Goal: Task Accomplishment & Management: Manage account settings

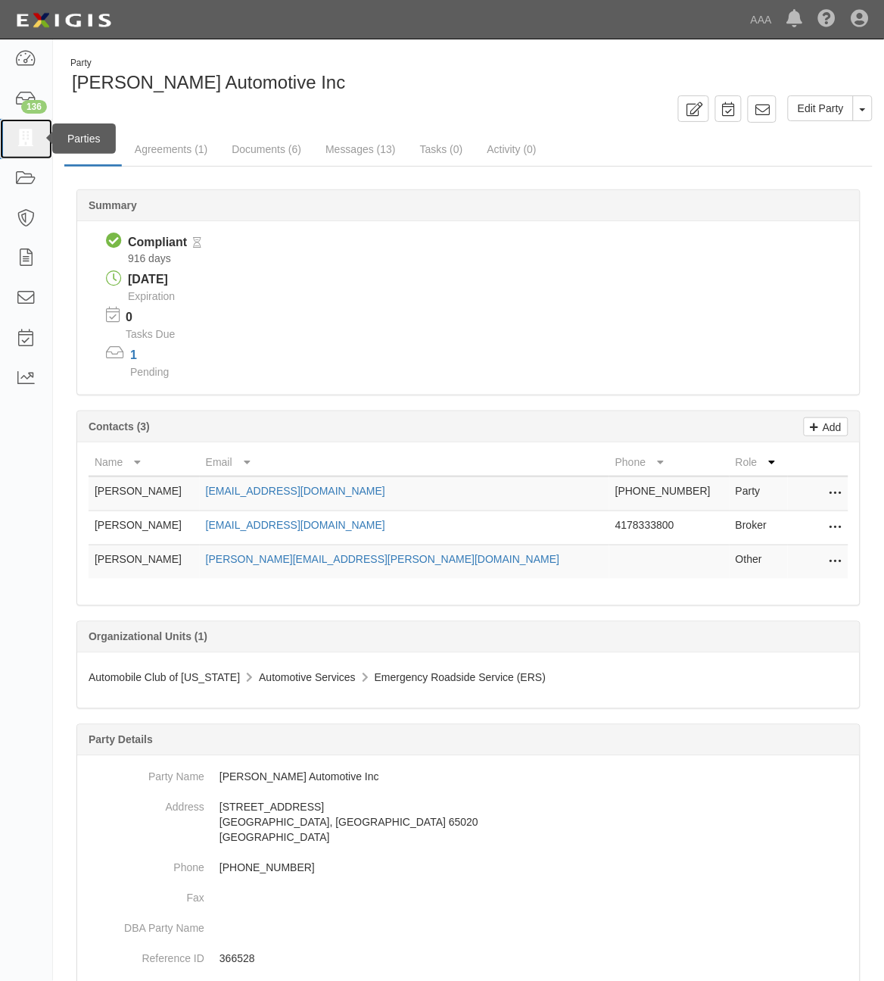
click at [27, 151] on link at bounding box center [26, 139] width 52 height 40
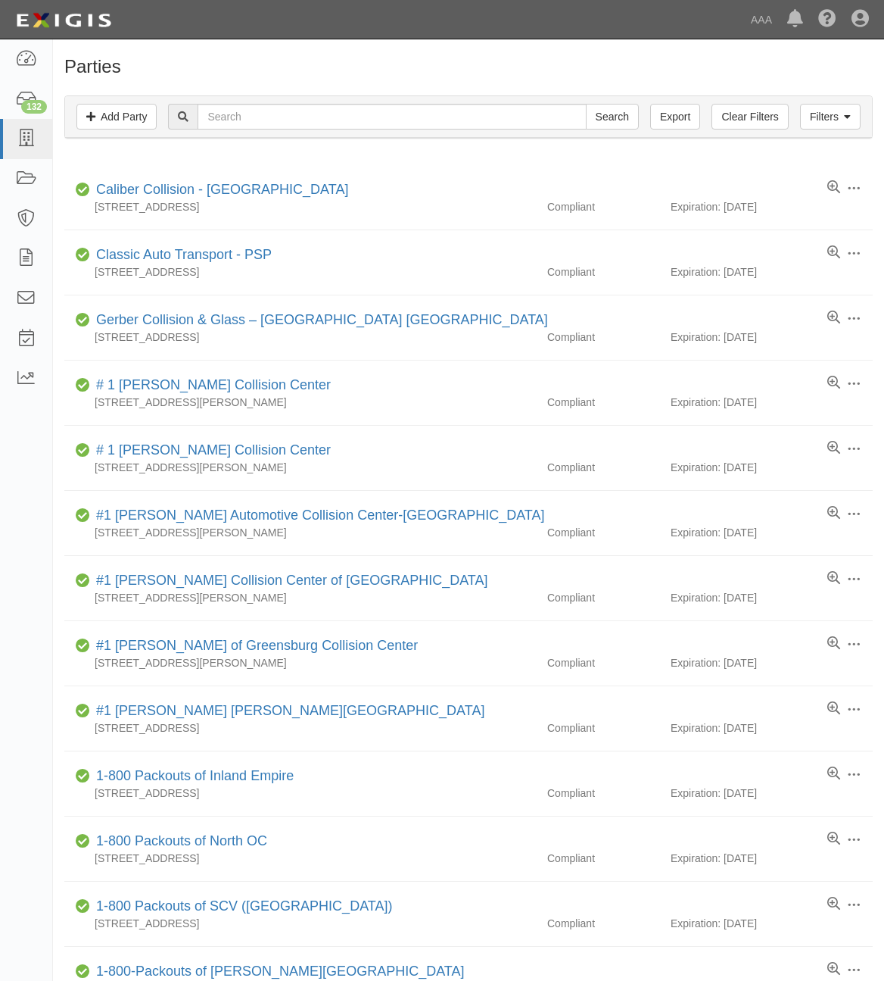
click at [265, 130] on div "Filters Add Party Clear Filters Export Search Filters" at bounding box center [468, 117] width 807 height 42
click at [276, 117] on input "text" at bounding box center [392, 117] width 388 height 26
type input "F"
type input "DAT"
click at [586, 104] on input "Search" at bounding box center [612, 117] width 53 height 26
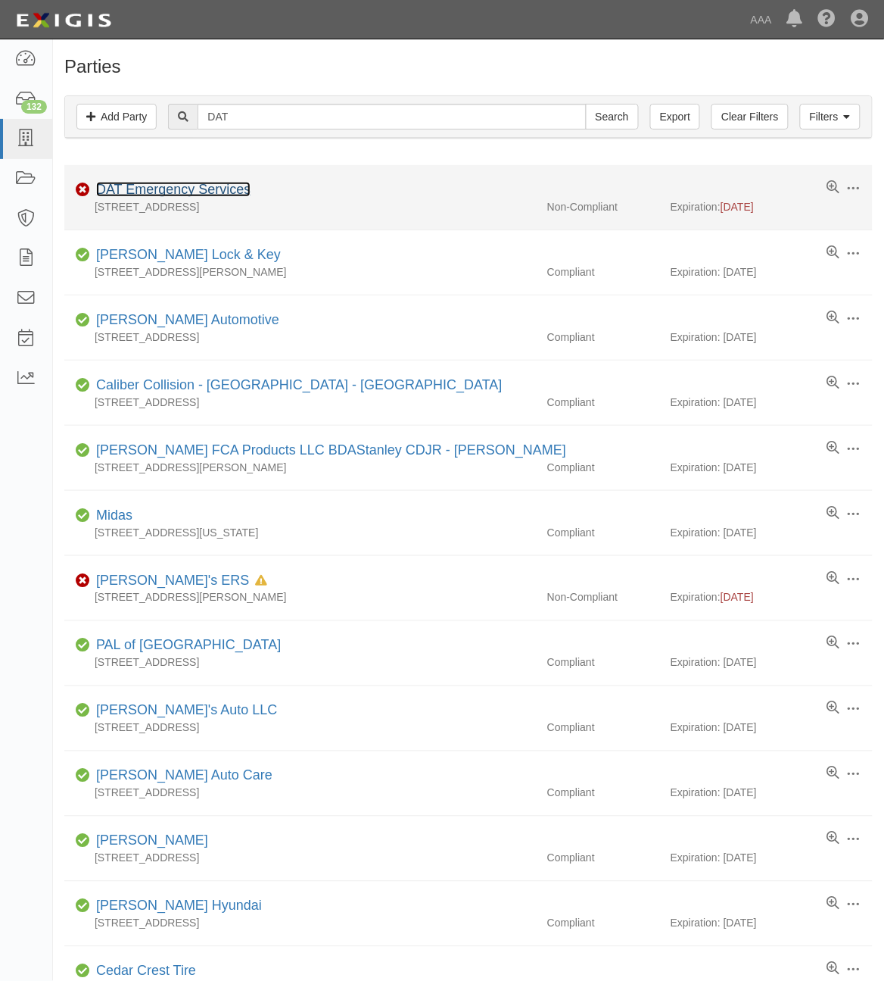
click at [203, 189] on link "DAT Emergency Services" at bounding box center [173, 189] width 154 height 15
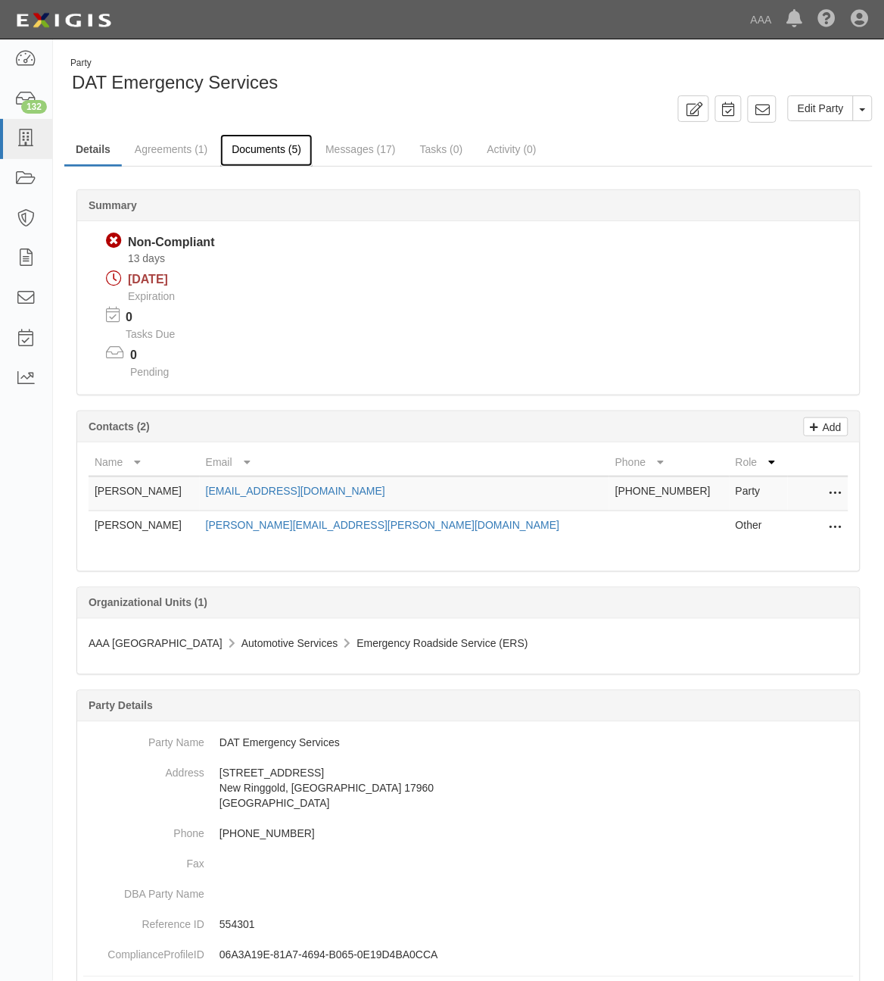
click at [275, 152] on link "Documents (5)" at bounding box center [266, 150] width 92 height 33
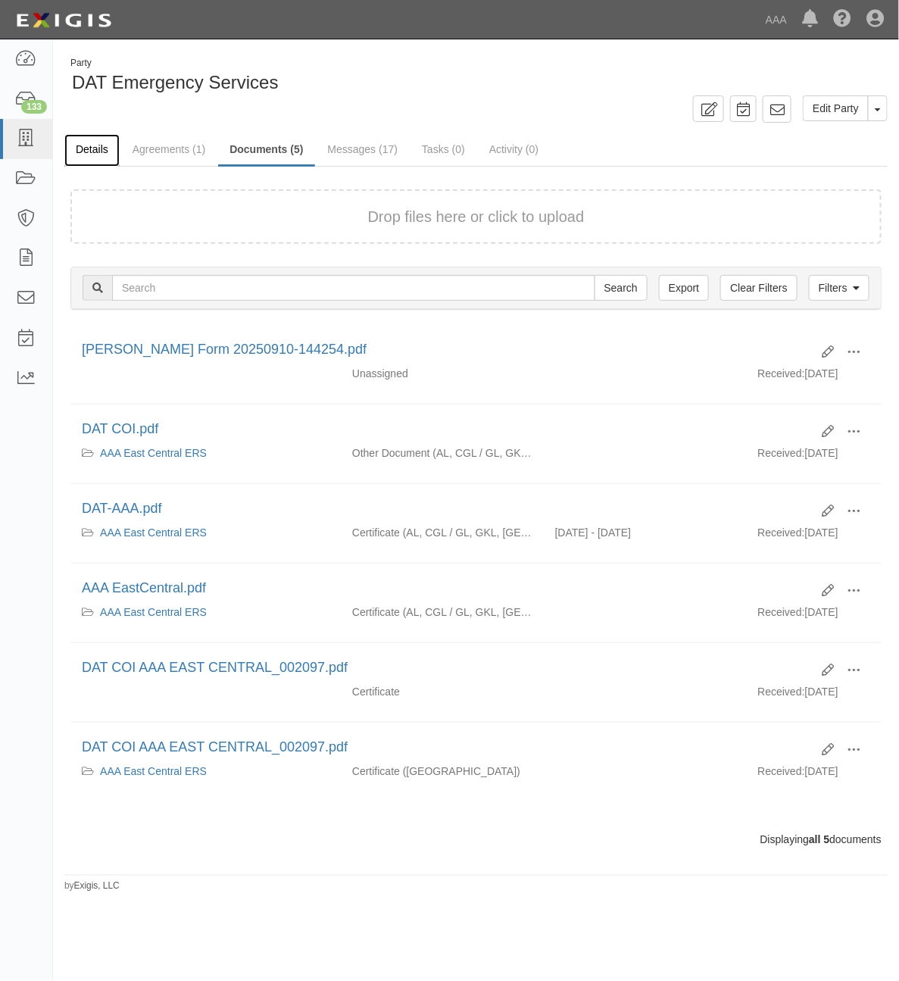
click at [101, 157] on link "Details" at bounding box center [91, 150] width 55 height 33
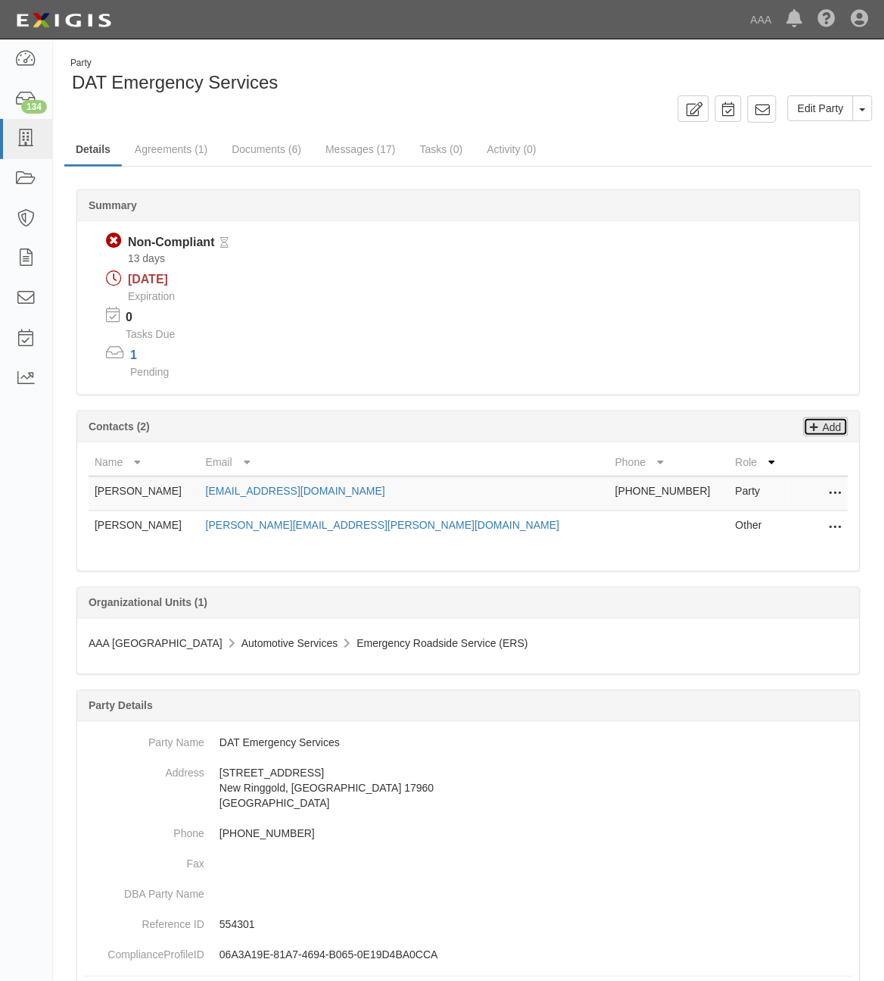
click at [823, 429] on p "Add" at bounding box center [830, 426] width 23 height 17
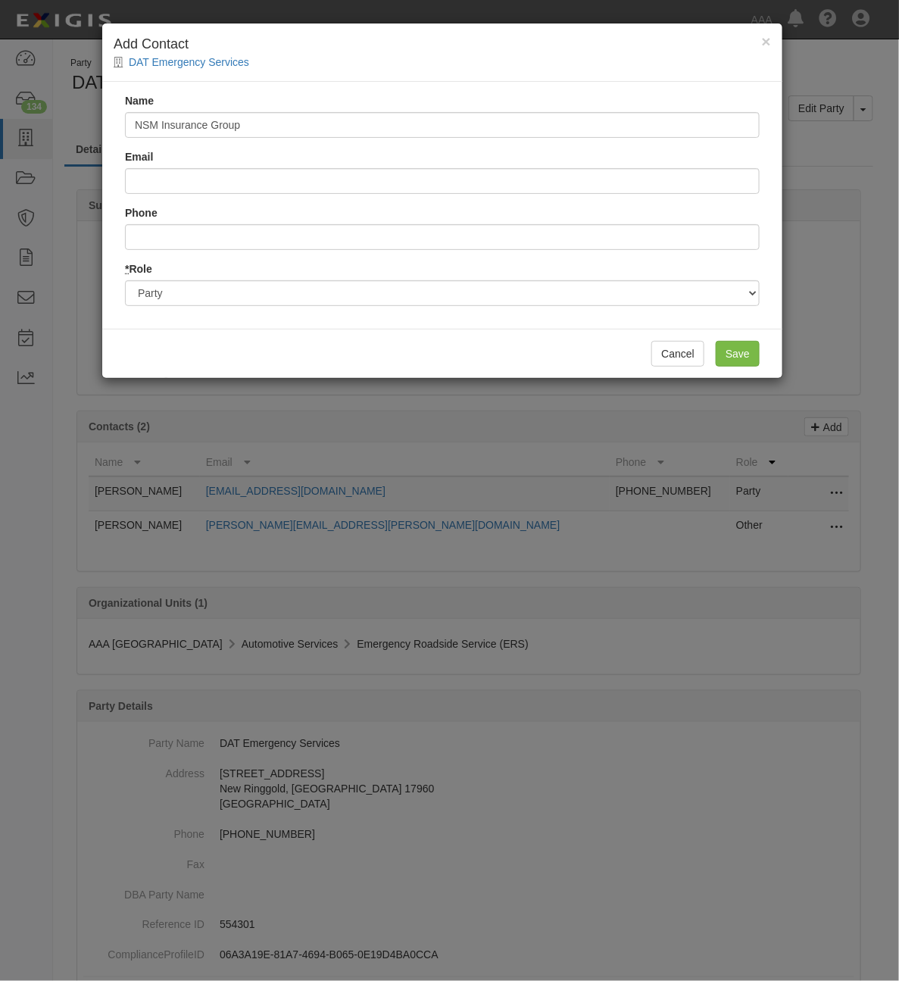
type input "NSM Insurance Group"
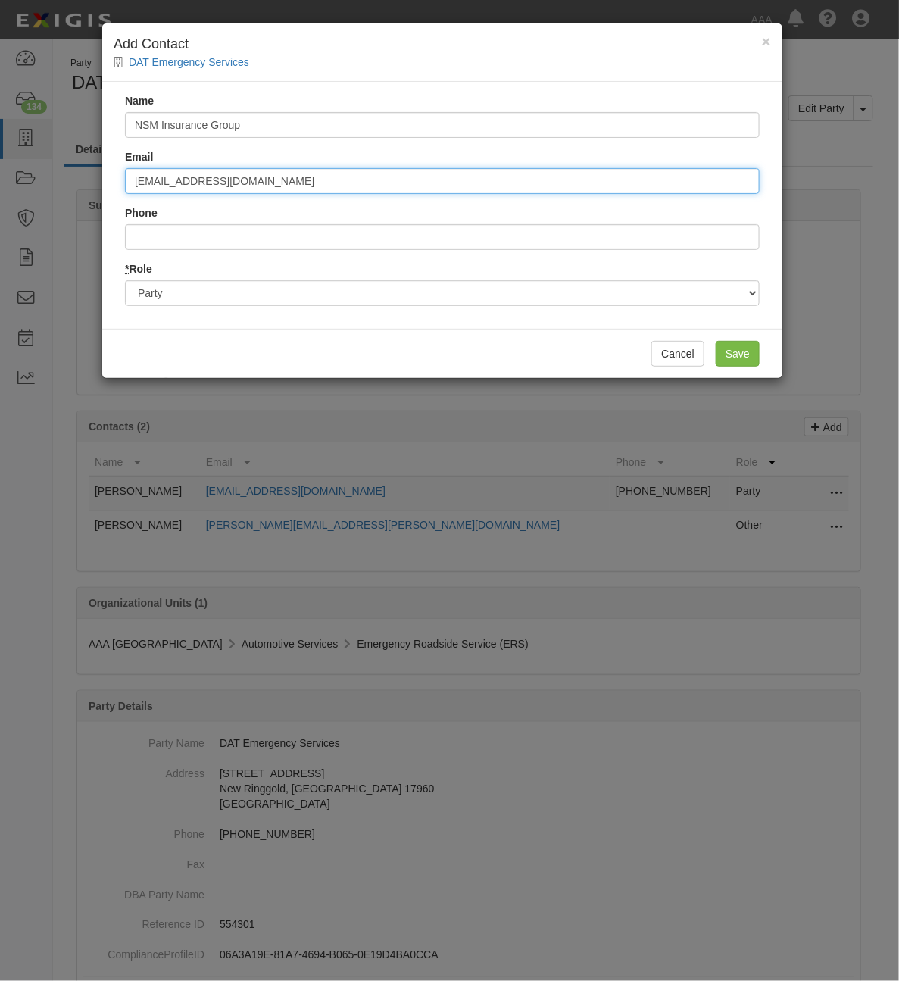
type input "[EMAIL_ADDRESS][DOMAIN_NAME]"
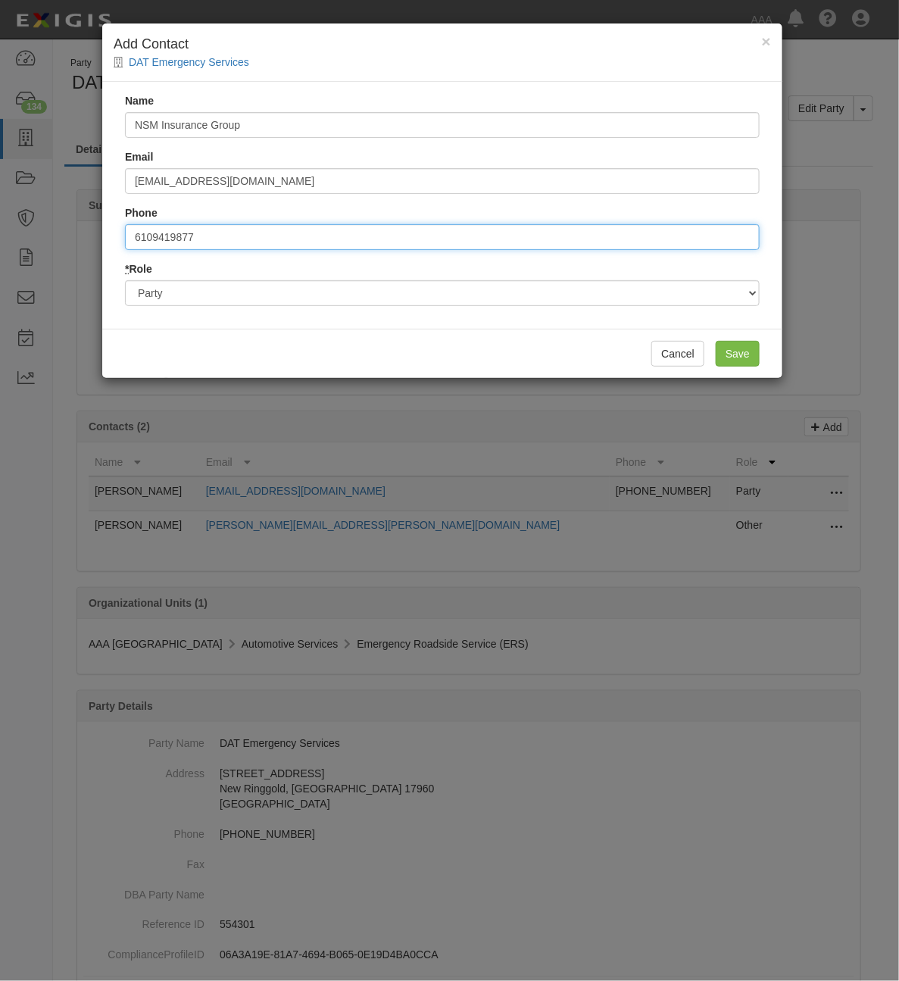
type input "6109419877"
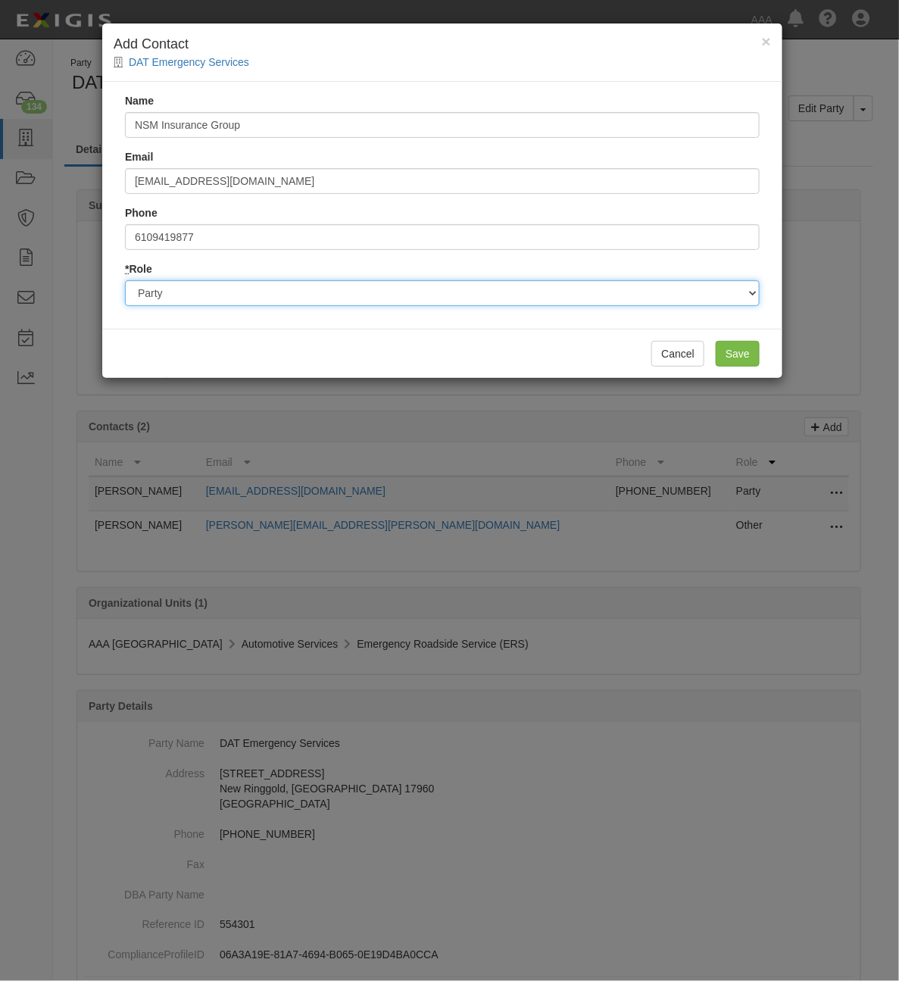
click at [381, 293] on select "Party Broker Other" at bounding box center [442, 293] width 635 height 26
click at [125, 280] on select "Party Broker Other" at bounding box center [442, 293] width 635 height 26
click at [376, 286] on select "Party Broker Other" at bounding box center [442, 293] width 635 height 26
select select "Broker"
click at [125, 280] on select "Party Broker Other" at bounding box center [442, 293] width 635 height 26
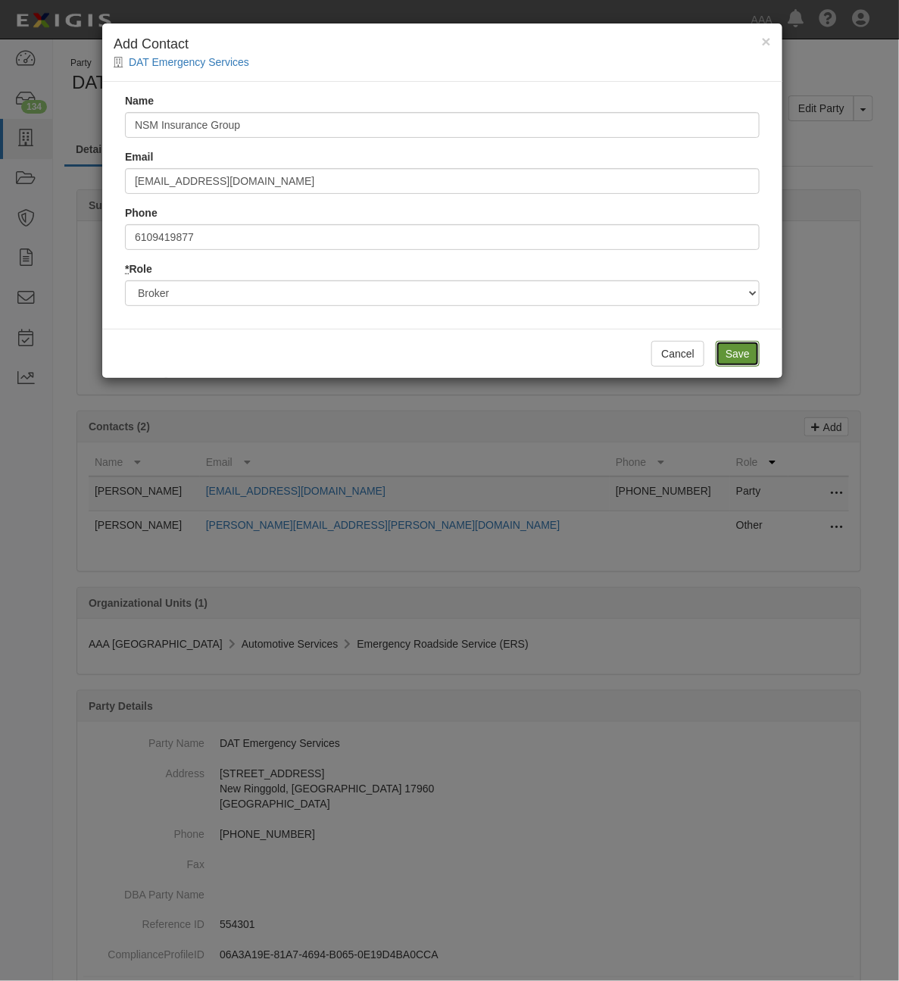
click at [741, 349] on input "Save" at bounding box center [738, 354] width 44 height 26
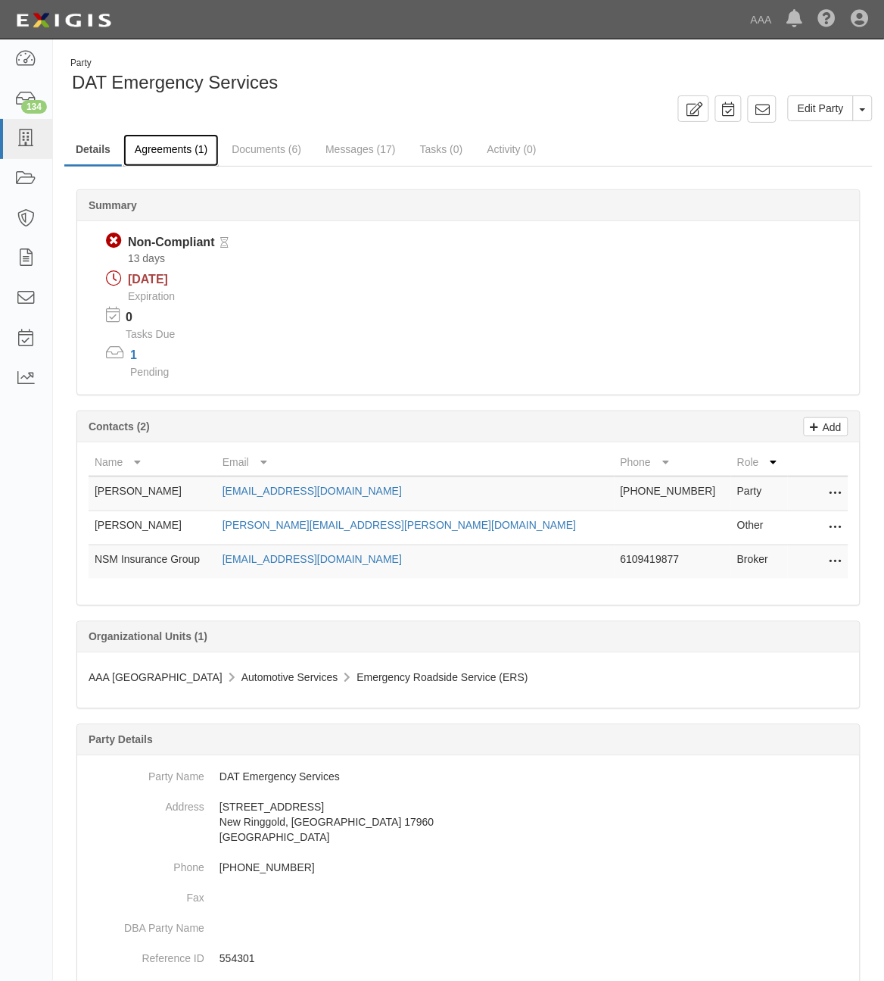
click at [180, 155] on link "Agreements (1)" at bounding box center [170, 150] width 95 height 33
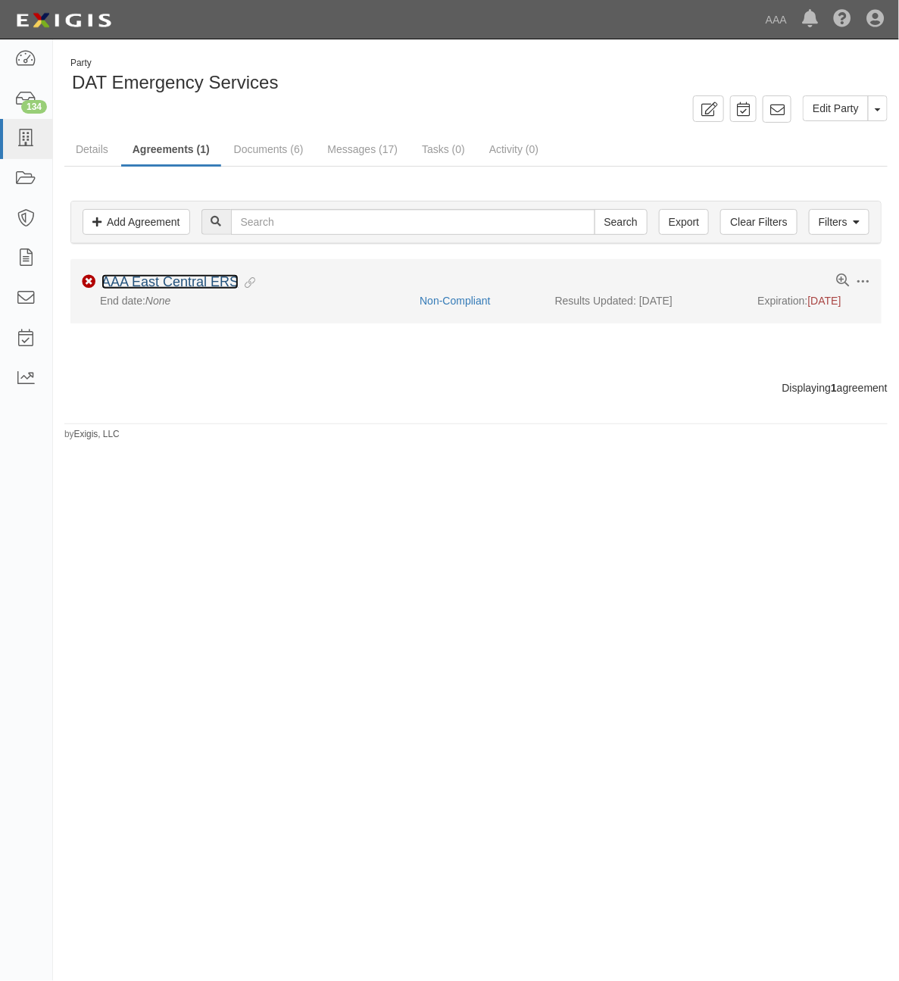
click at [134, 280] on link "AAA East Central ERS" at bounding box center [169, 281] width 137 height 15
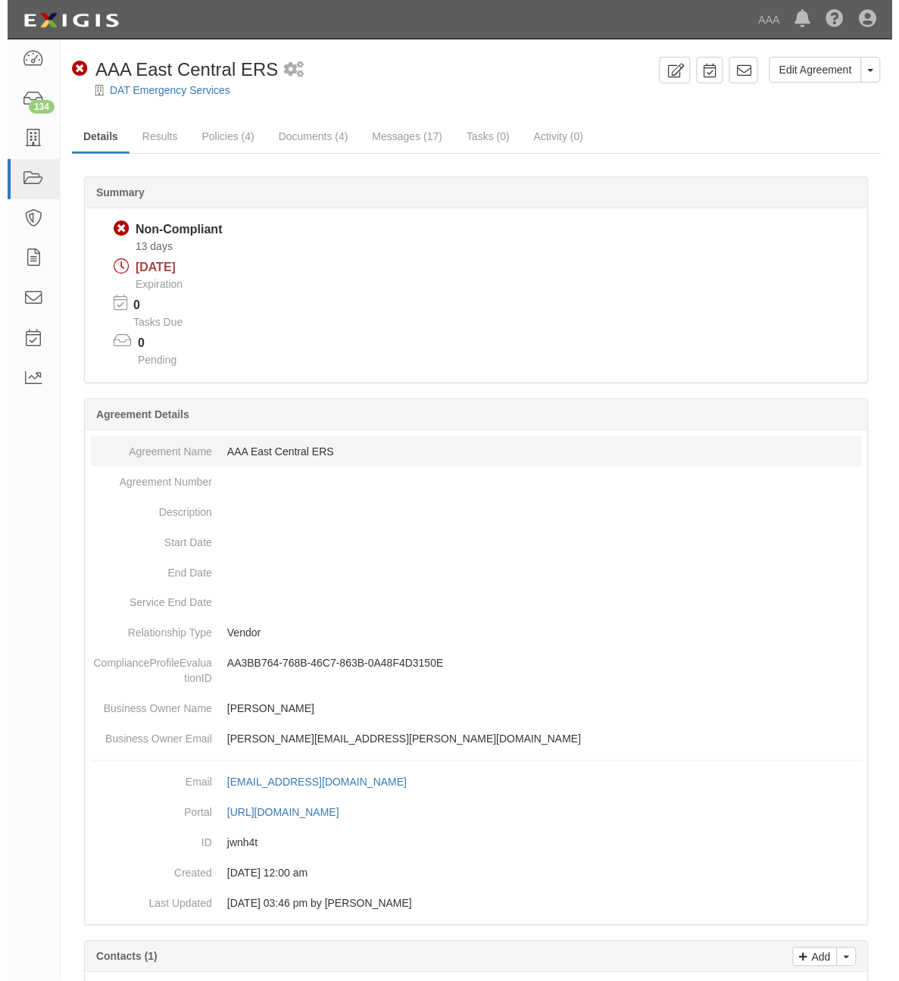
scroll to position [229, 0]
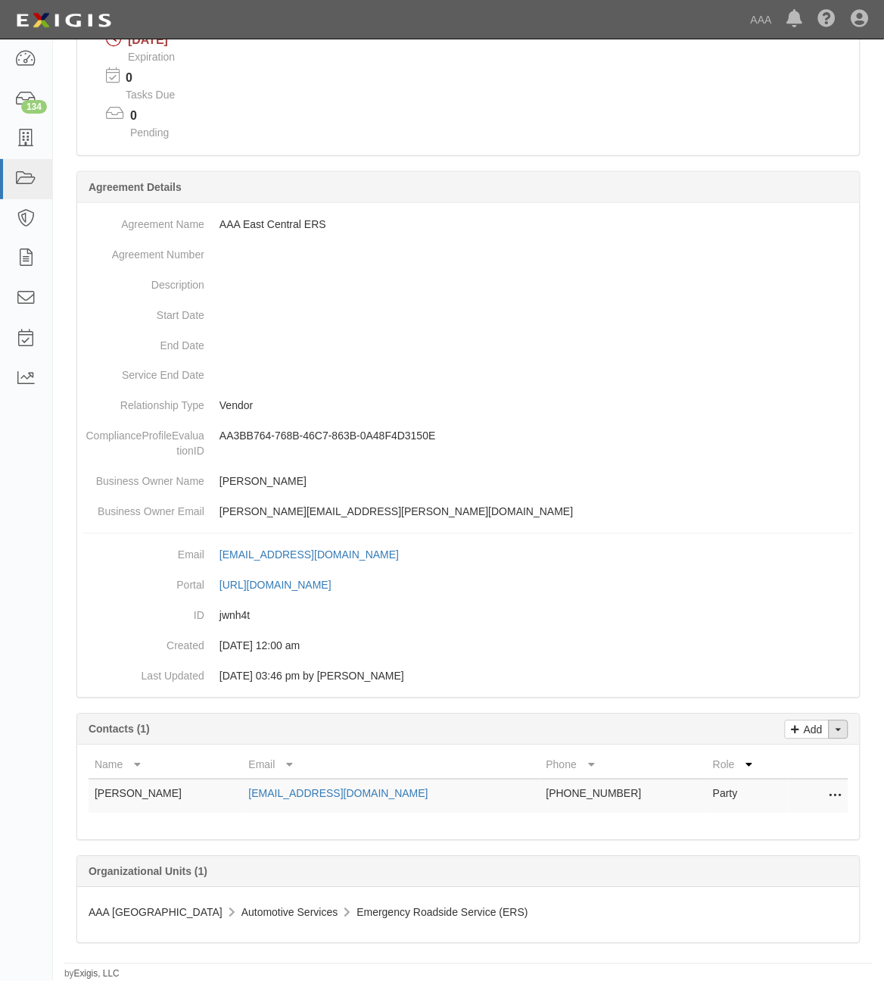
click at [841, 731] on button "Toggle Contact Dropdown" at bounding box center [839, 729] width 20 height 19
click at [796, 758] on link "Change contacts" at bounding box center [788, 757] width 120 height 20
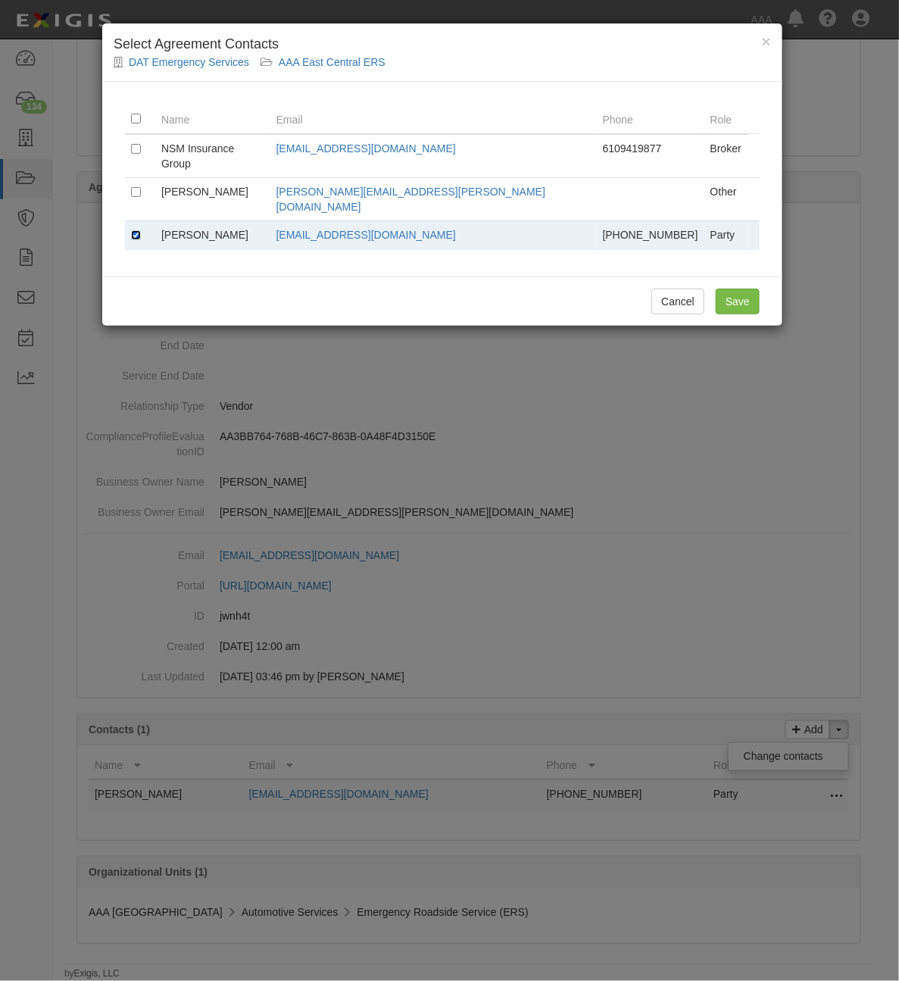
click at [131, 230] on input "checkbox" at bounding box center [136, 235] width 10 height 10
checkbox input "false"
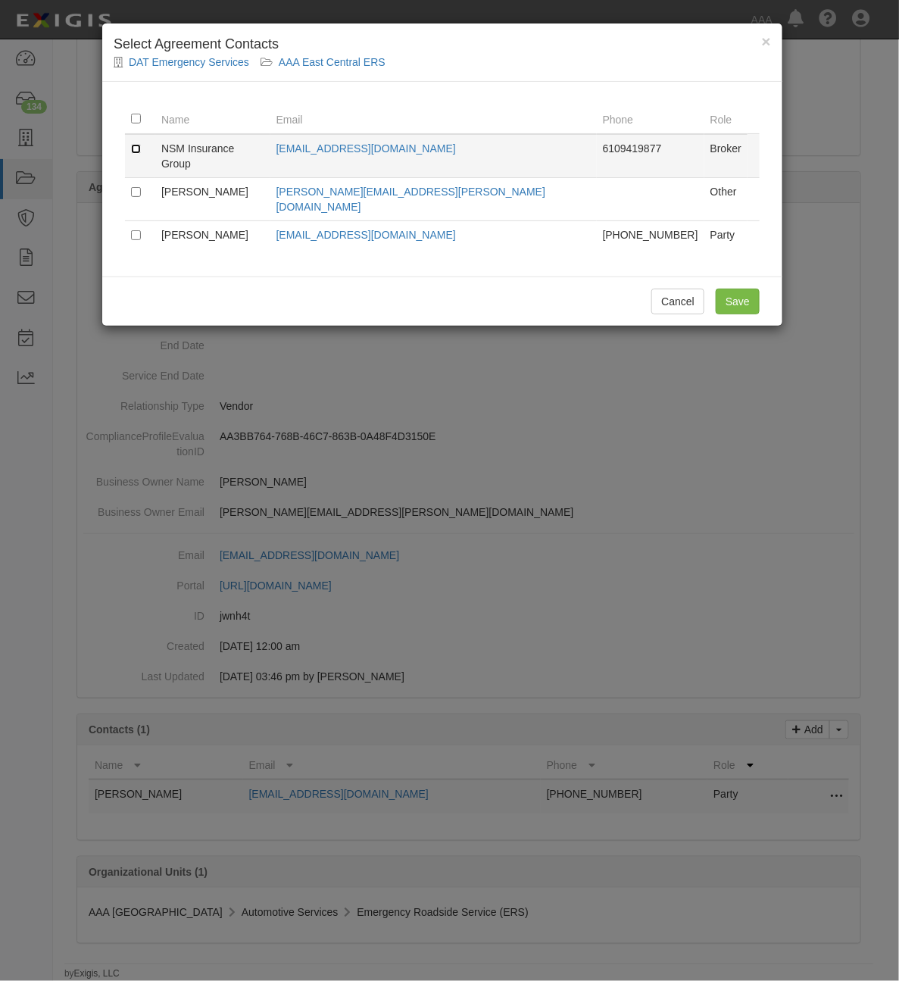
click at [140, 145] on input "checkbox" at bounding box center [136, 149] width 10 height 10
checkbox input "true"
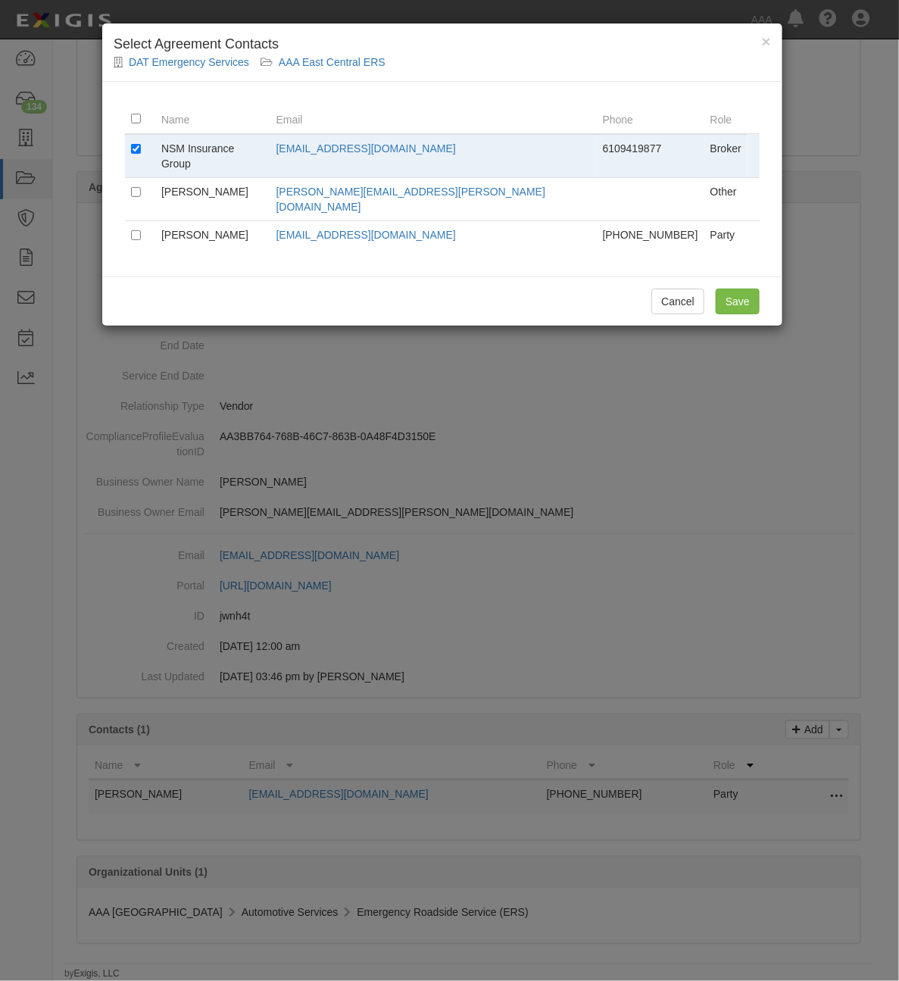
click at [732, 276] on div "Cancel Save" at bounding box center [442, 300] width 680 height 49
click at [736, 288] on input "Save" at bounding box center [738, 301] width 44 height 26
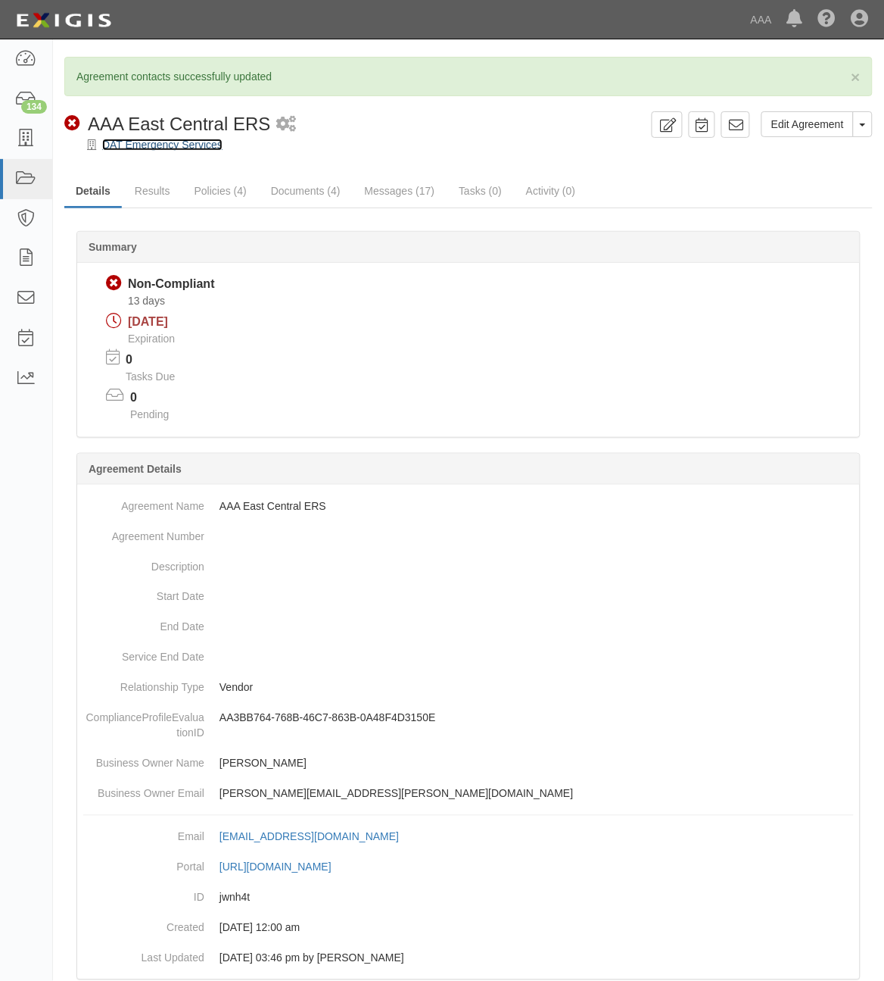
click at [163, 149] on link "DAT Emergency Services" at bounding box center [162, 145] width 120 height 12
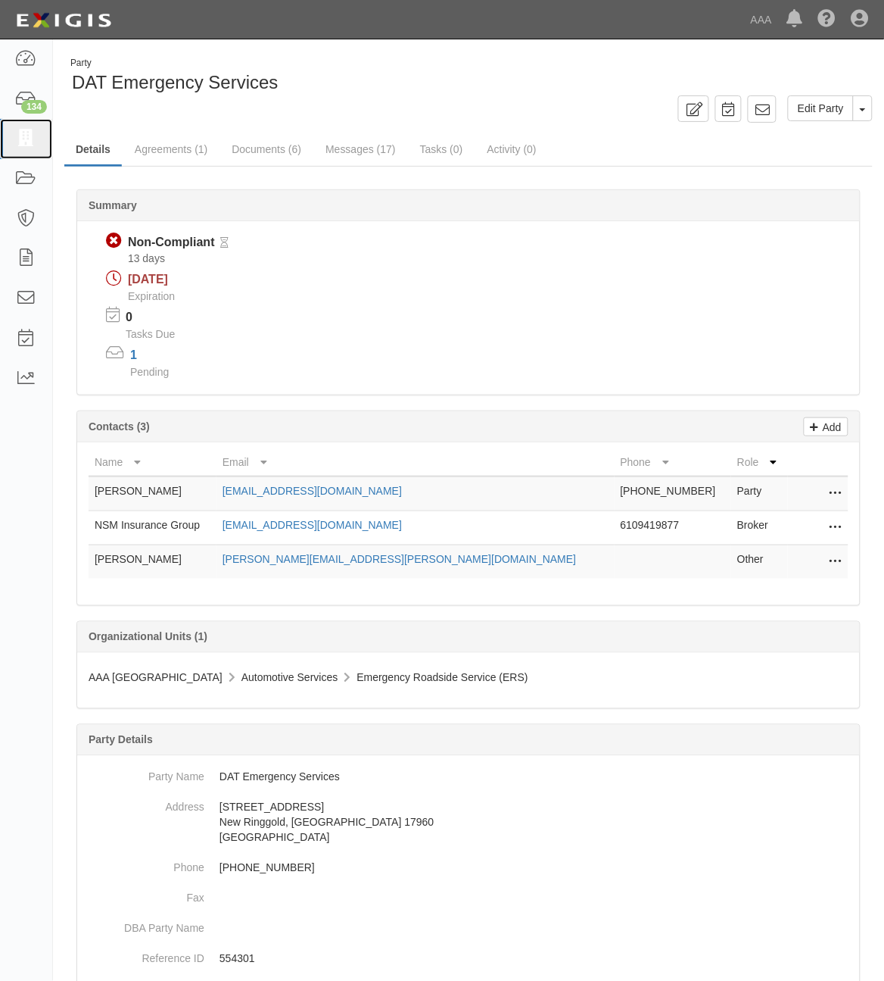
drag, startPoint x: 32, startPoint y: 149, endPoint x: 51, endPoint y: 158, distance: 21.4
click at [32, 149] on link at bounding box center [26, 139] width 52 height 40
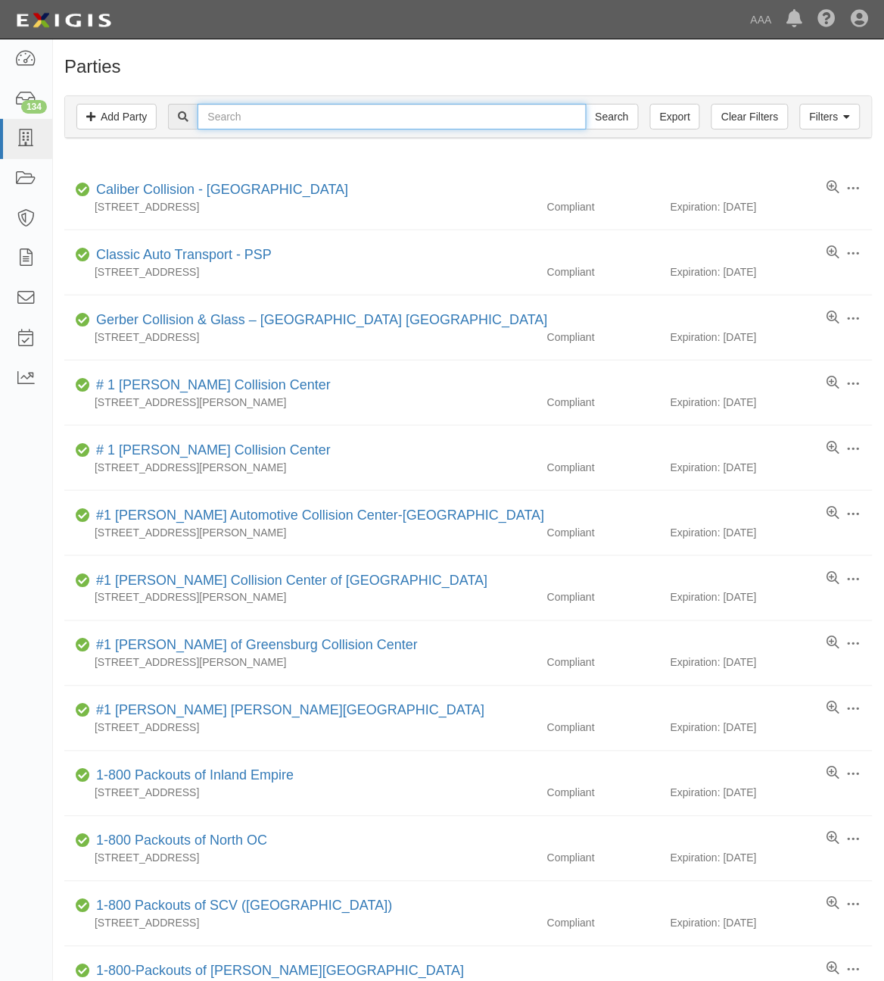
click at [419, 116] on input "text" at bounding box center [392, 117] width 388 height 26
paste input "CC276111"
type input "CC276111"
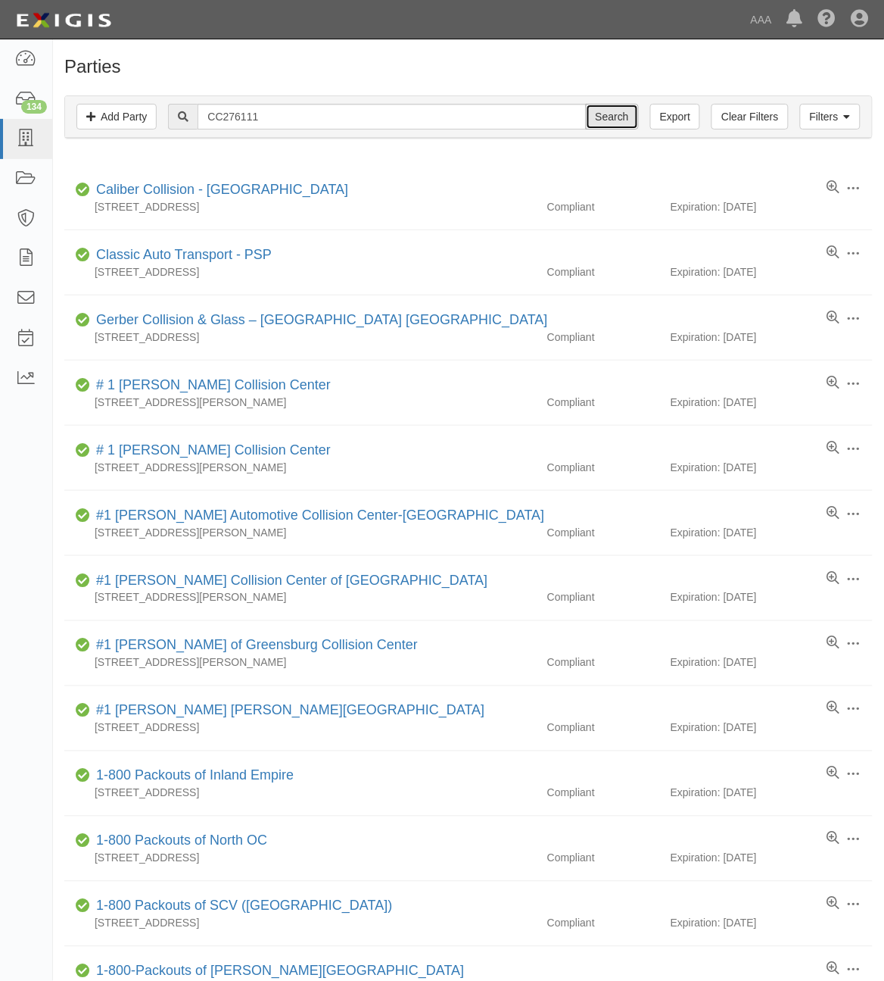
click at [617, 115] on input "Search" at bounding box center [612, 117] width 53 height 26
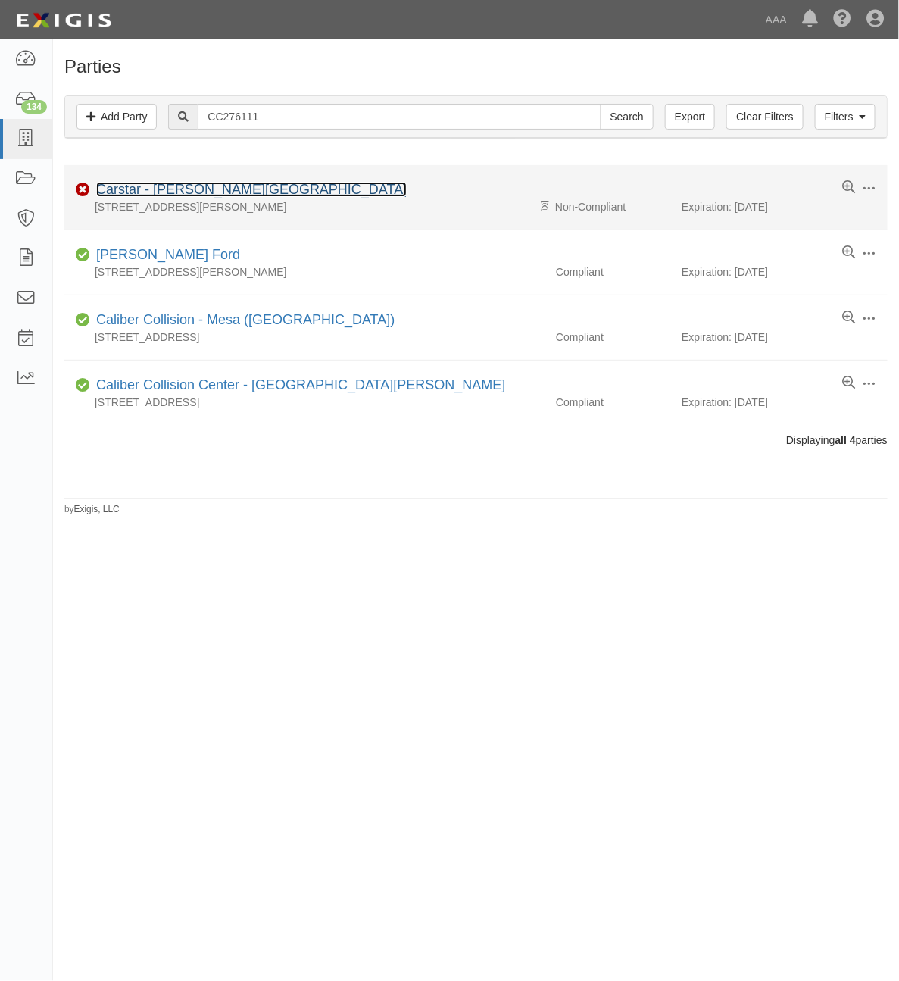
click at [170, 189] on link "Carstar - Balch Springs" at bounding box center [251, 189] width 310 height 15
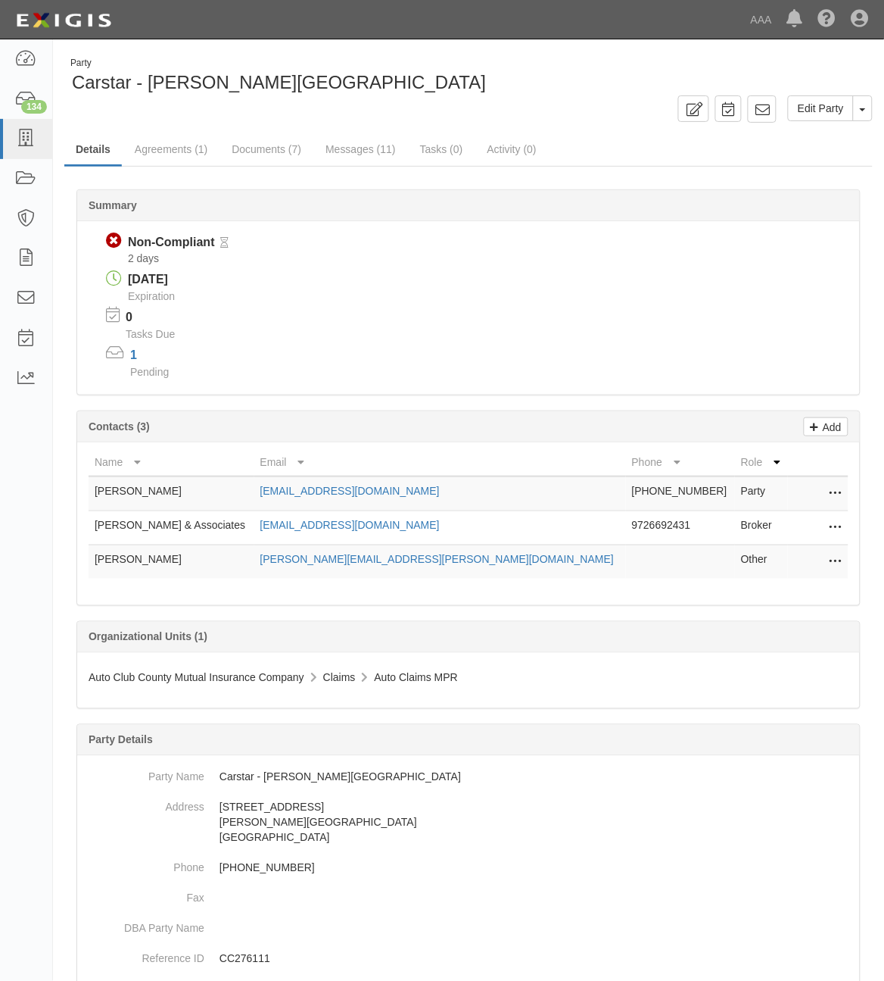
click at [834, 526] on icon at bounding box center [836, 528] width 12 height 20
click at [781, 522] on link "Edit" at bounding box center [782, 523] width 120 height 27
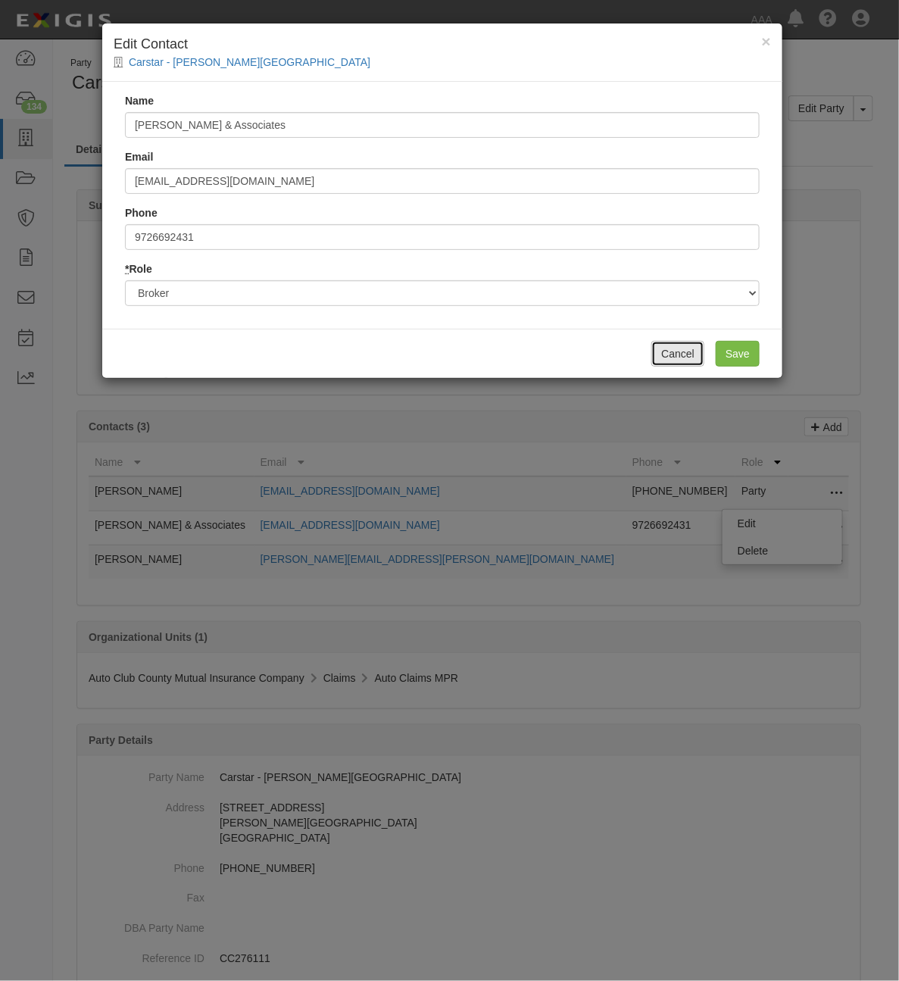
click at [678, 354] on button "Cancel" at bounding box center [677, 354] width 53 height 26
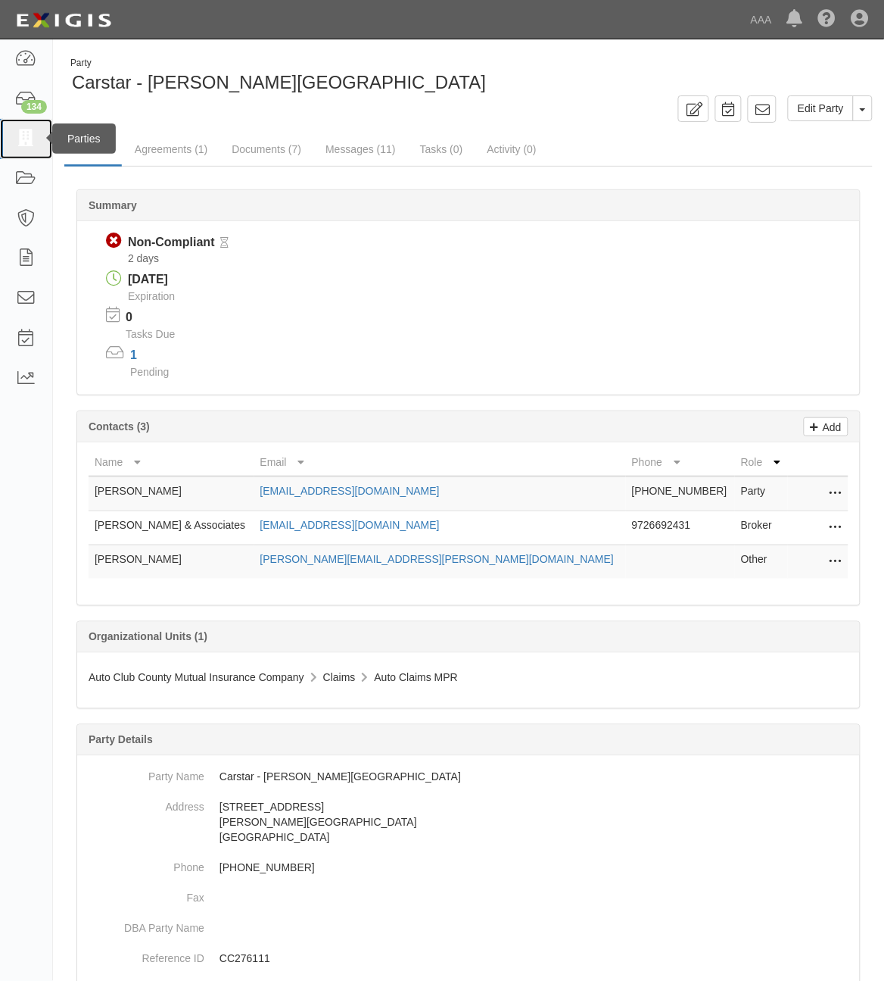
click at [21, 137] on icon at bounding box center [25, 138] width 21 height 17
click at [251, 152] on link "Documents (7)" at bounding box center [266, 150] width 92 height 33
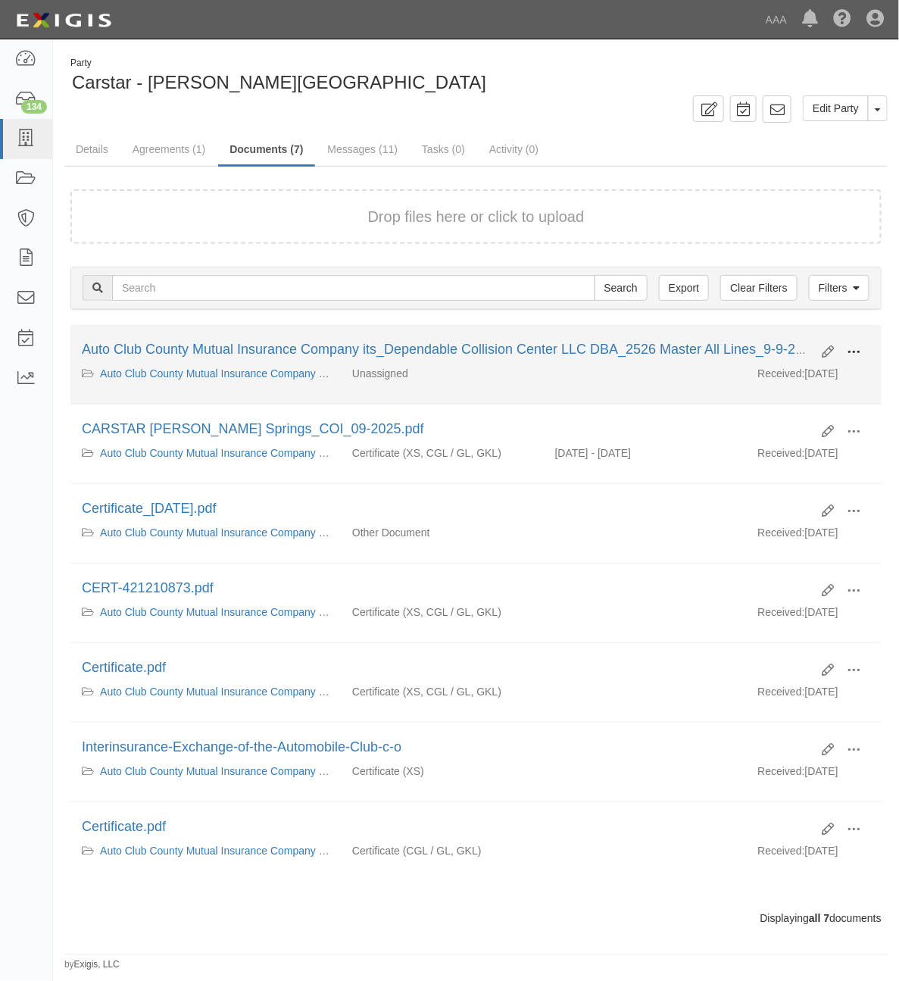
click at [856, 354] on span at bounding box center [854, 352] width 14 height 14
click at [809, 372] on link "View" at bounding box center [780, 373] width 120 height 27
